Goal: Task Accomplishment & Management: Manage account settings

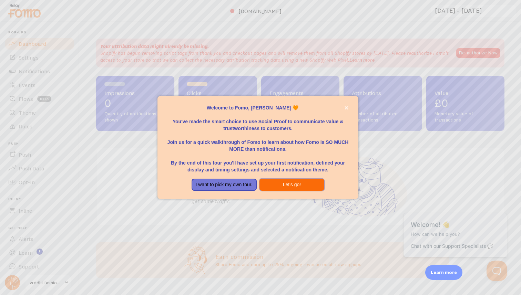
click at [291, 187] on button "Let's go!" at bounding box center [291, 185] width 65 height 12
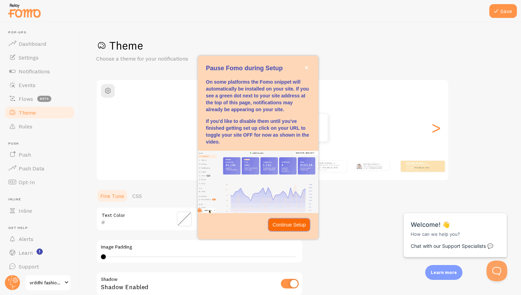
click at [287, 224] on p "Continue Setup" at bounding box center [289, 225] width 33 height 7
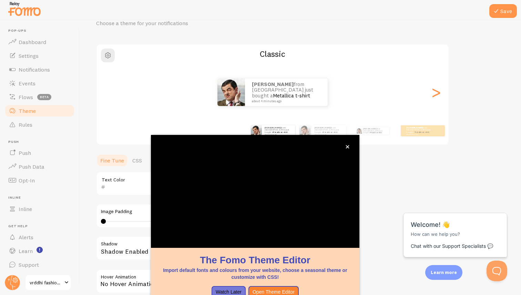
scroll to position [37, 0]
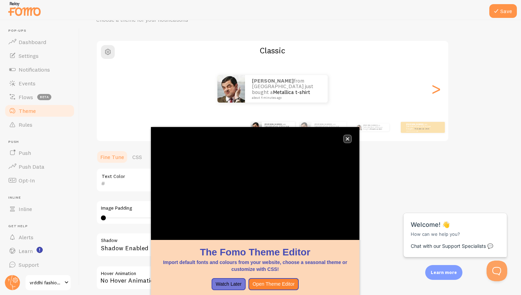
click at [348, 138] on icon "close," at bounding box center [348, 139] width 4 height 4
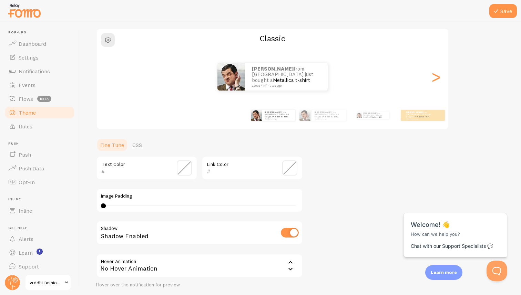
scroll to position [54, 0]
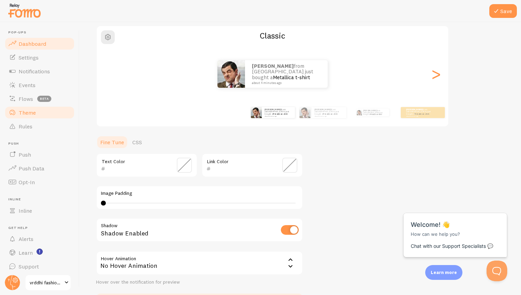
click at [39, 42] on span "Dashboard" at bounding box center [33, 43] width 28 height 7
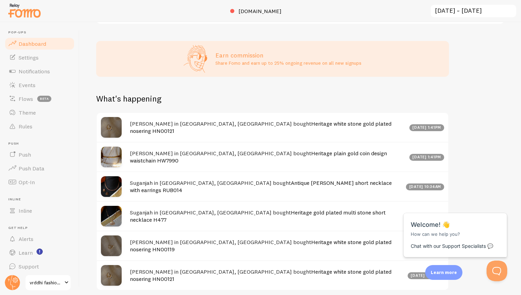
scroll to position [230, 0]
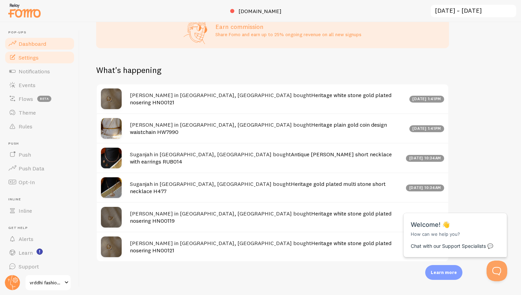
click at [28, 59] on span "Settings" at bounding box center [29, 57] width 20 height 7
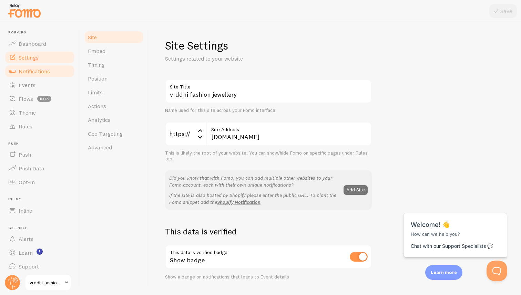
click at [43, 69] on span "Notifications" at bounding box center [34, 71] width 31 height 7
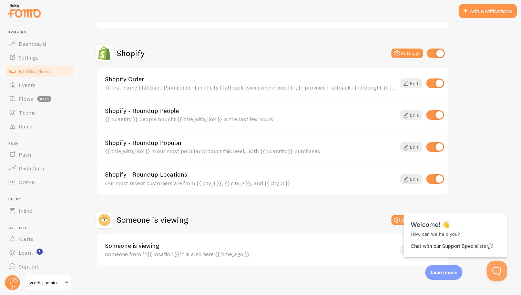
scroll to position [125, 0]
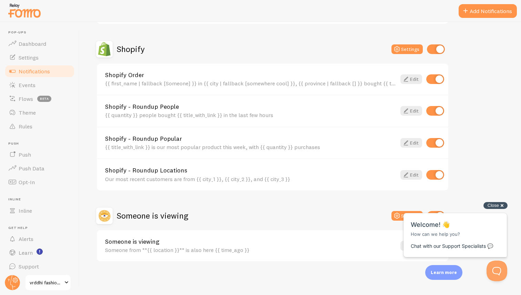
click at [499, 206] on div "Close cross-small" at bounding box center [495, 205] width 24 height 7
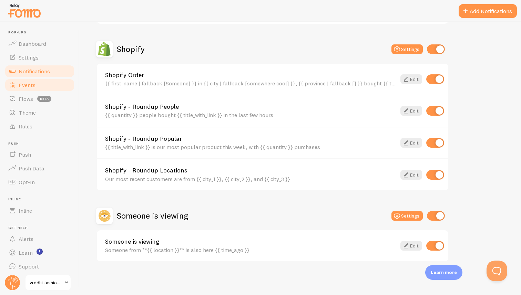
click at [31, 86] on span "Events" at bounding box center [27, 85] width 17 height 7
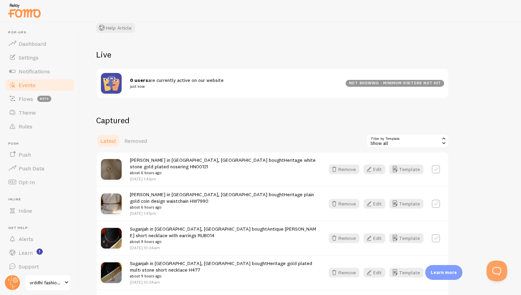
scroll to position [61, 0]
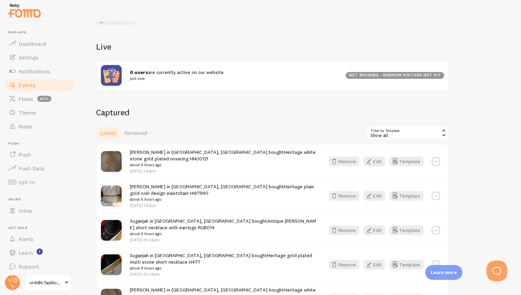
click at [409, 134] on div "Show all" at bounding box center [407, 133] width 83 height 14
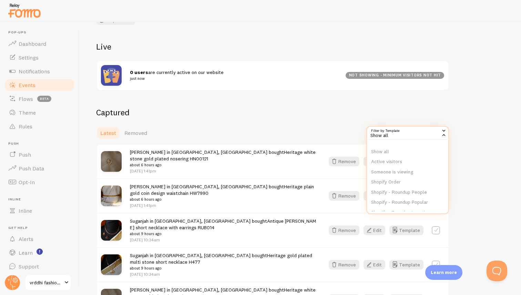
click at [409, 134] on div "Show all" at bounding box center [407, 133] width 83 height 14
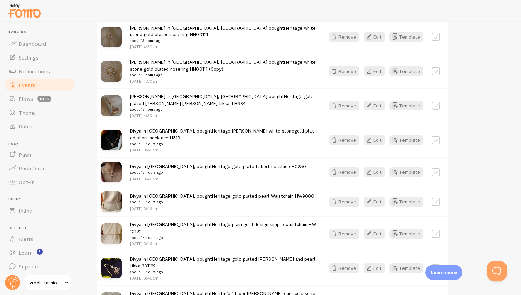
scroll to position [390, 0]
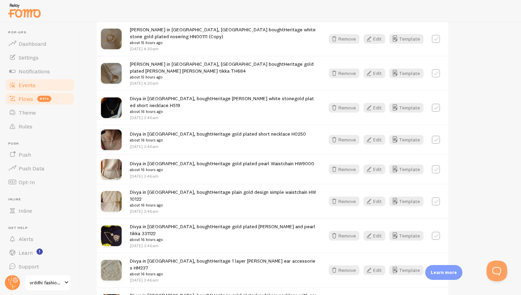
click at [27, 100] on span "Flows" at bounding box center [26, 98] width 14 height 7
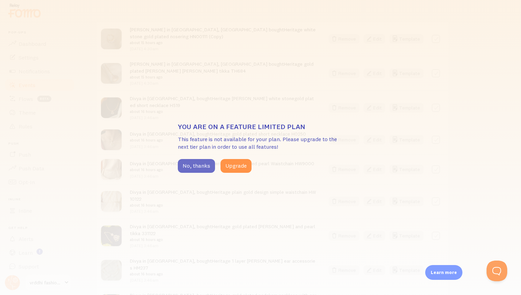
click at [199, 167] on button "No, thanks" at bounding box center [196, 166] width 37 height 14
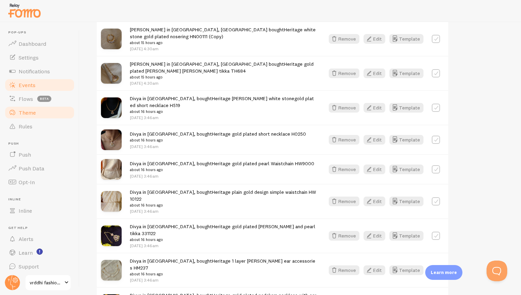
click at [31, 111] on span "Theme" at bounding box center [27, 112] width 17 height 7
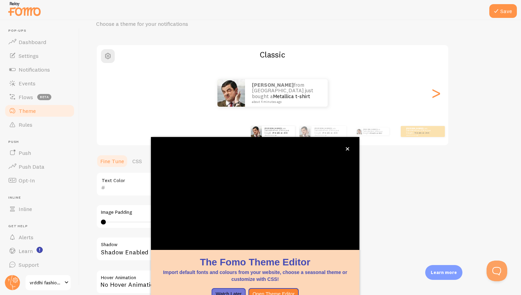
scroll to position [37, 0]
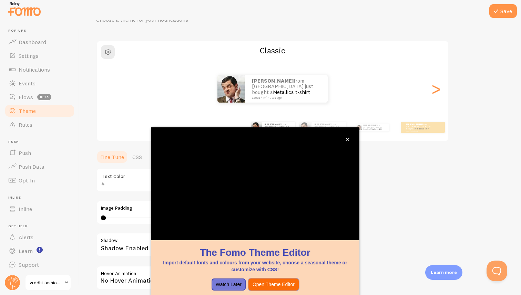
click at [280, 288] on button "Open Theme Editor" at bounding box center [273, 285] width 50 height 12
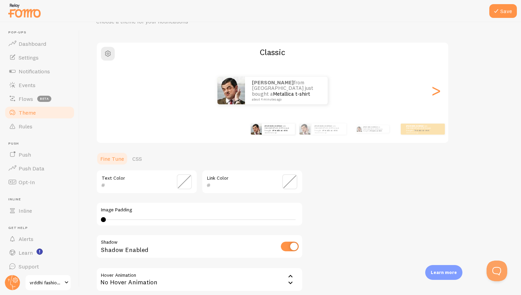
scroll to position [0, 0]
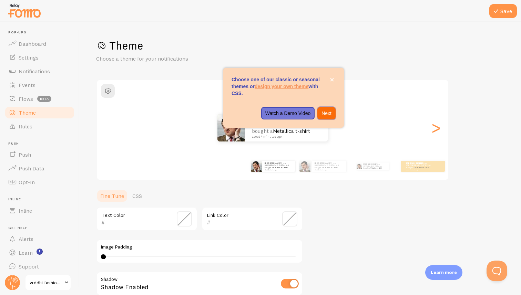
click at [328, 114] on p "Next" at bounding box center [326, 113] width 10 height 7
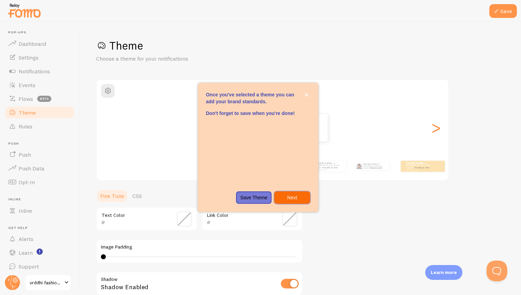
click at [292, 198] on p "Next" at bounding box center [291, 197] width 27 height 7
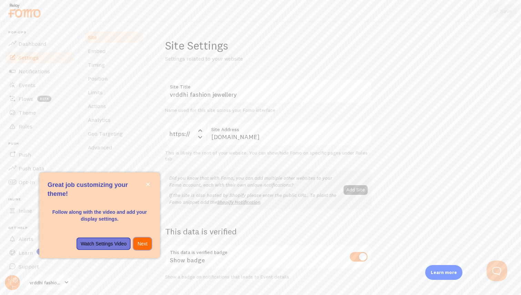
click at [141, 245] on p "Next" at bounding box center [142, 243] width 10 height 7
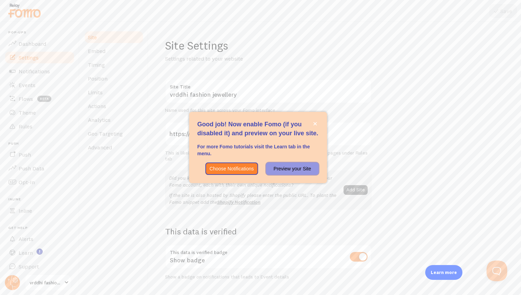
click at [290, 169] on p "Preview your Site" at bounding box center [292, 168] width 44 height 7
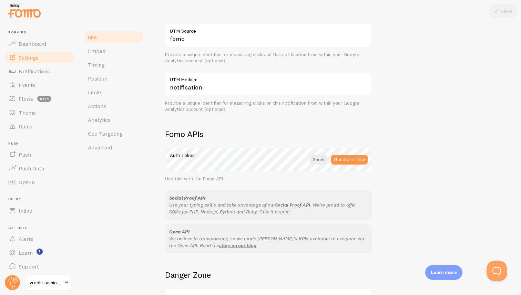
scroll to position [355, 0]
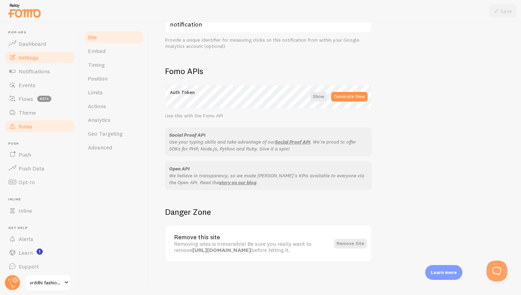
click at [30, 124] on span "Rules" at bounding box center [26, 126] width 14 height 7
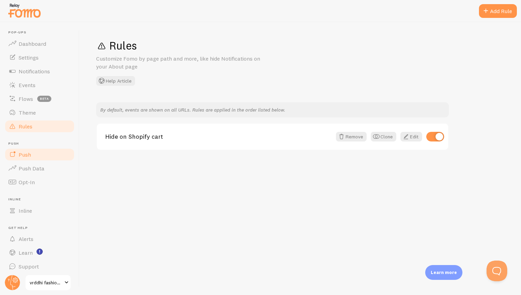
click at [33, 155] on link "Push" at bounding box center [39, 155] width 71 height 14
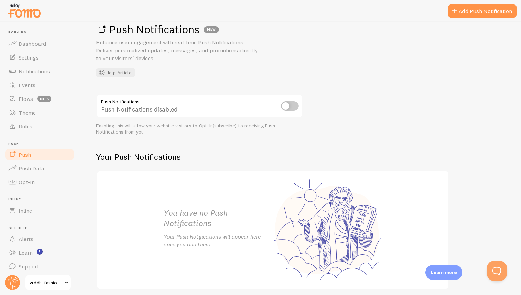
scroll to position [17, 0]
click at [294, 105] on input "checkbox" at bounding box center [290, 105] width 18 height 10
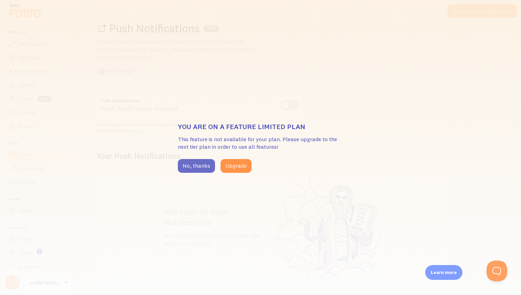
click at [199, 166] on button "No, thanks" at bounding box center [196, 166] width 37 height 14
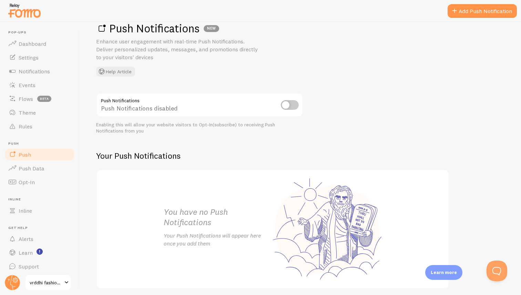
scroll to position [44, 0]
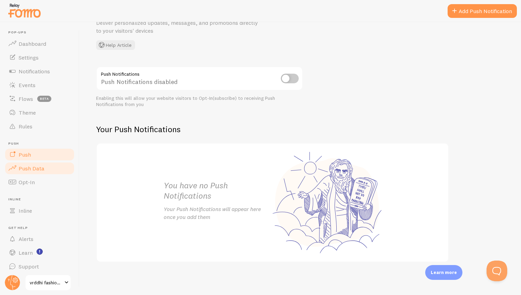
click at [44, 168] on link "Push Data" at bounding box center [39, 169] width 71 height 14
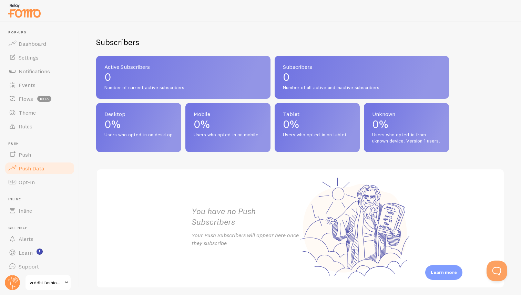
scroll to position [293, 0]
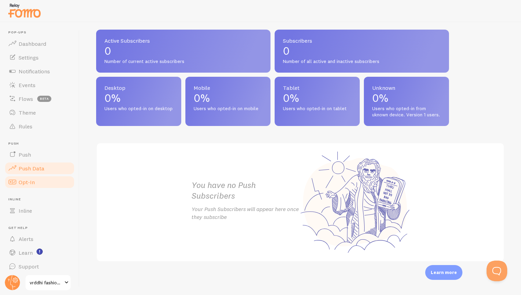
click at [28, 184] on span "Opt-In" at bounding box center [27, 182] width 16 height 7
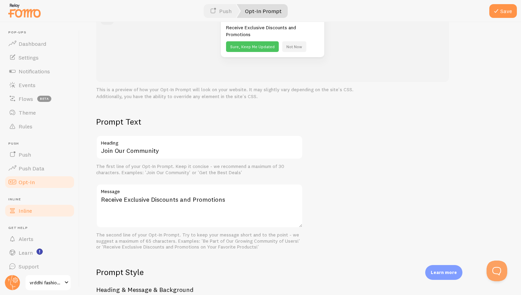
scroll to position [3, 0]
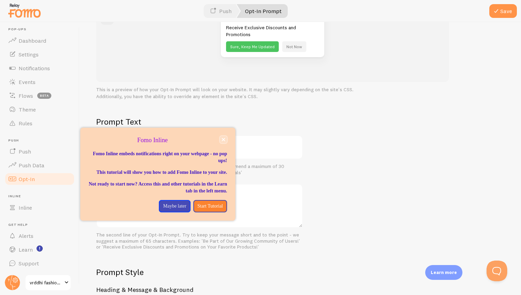
click at [224, 139] on icon "close," at bounding box center [223, 139] width 3 height 3
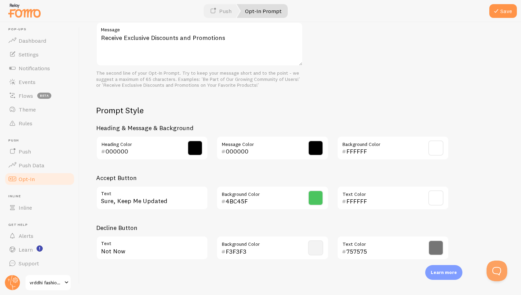
scroll to position [269, 0]
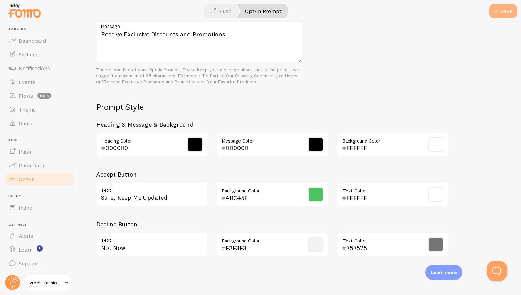
click at [505, 12] on button "Save" at bounding box center [503, 11] width 28 height 14
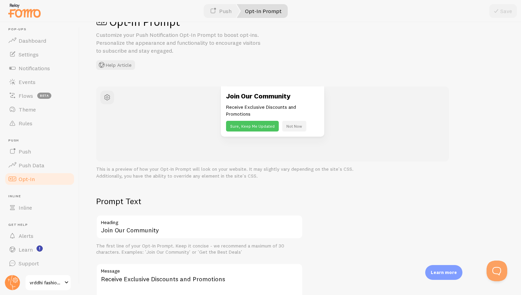
scroll to position [0, 0]
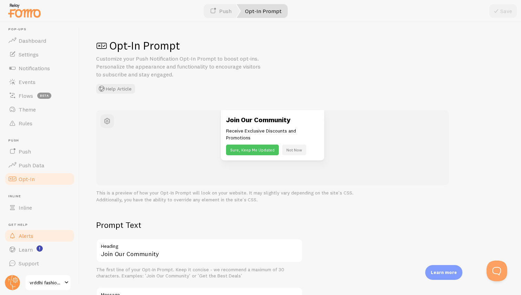
click at [31, 239] on span "Alerts" at bounding box center [26, 236] width 15 height 7
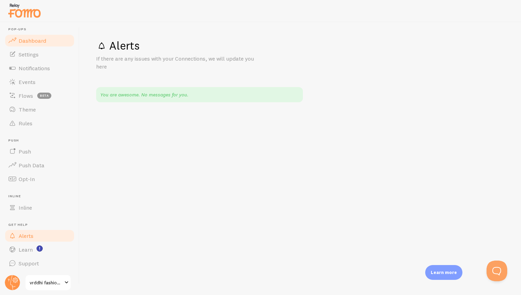
click at [39, 41] on span "Dashboard" at bounding box center [33, 40] width 28 height 7
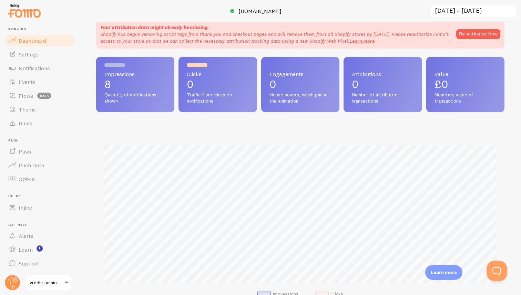
scroll to position [22, 0]
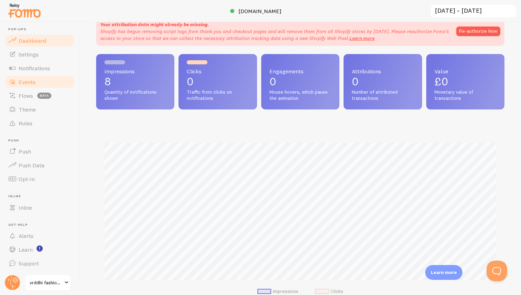
click at [31, 81] on span "Events" at bounding box center [27, 82] width 17 height 7
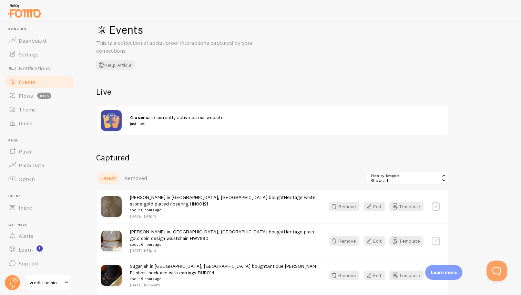
scroll to position [23, 0]
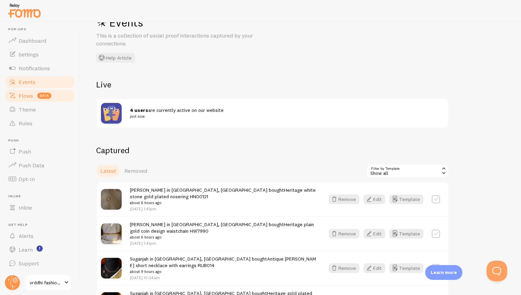
click at [25, 94] on span "Flows" at bounding box center [26, 95] width 14 height 7
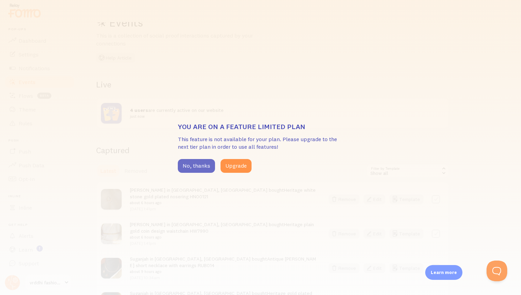
click at [196, 167] on button "No, thanks" at bounding box center [196, 166] width 37 height 14
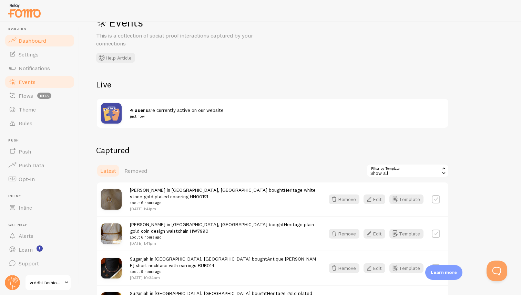
click at [35, 44] on link "Dashboard" at bounding box center [39, 41] width 71 height 14
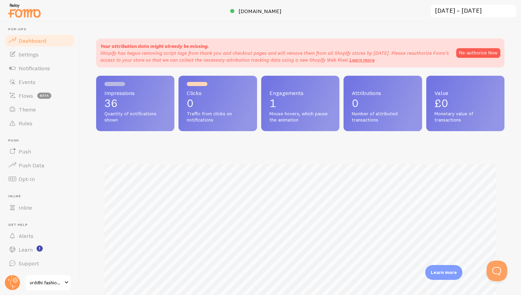
scroll to position [181, 408]
click at [32, 54] on span "Settings" at bounding box center [29, 54] width 20 height 7
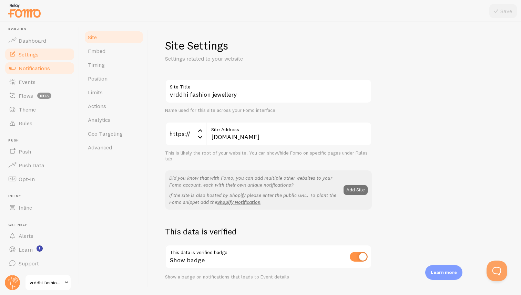
click at [30, 69] on span "Notifications" at bounding box center [34, 68] width 31 height 7
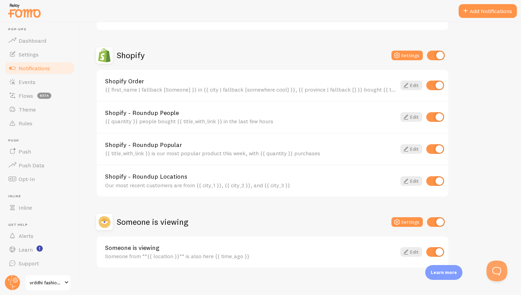
scroll to position [125, 0]
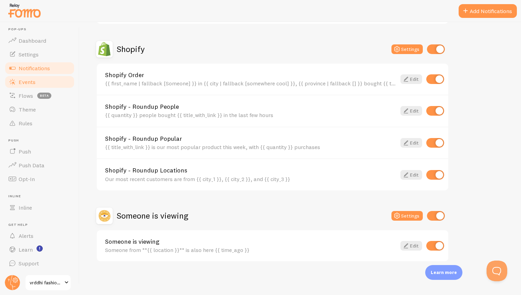
click at [32, 82] on span "Events" at bounding box center [27, 82] width 17 height 7
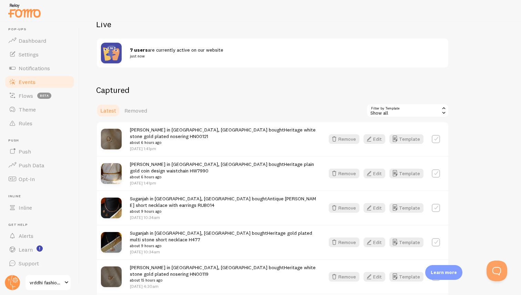
scroll to position [99, 0]
